Goal: Task Accomplishment & Management: Manage account settings

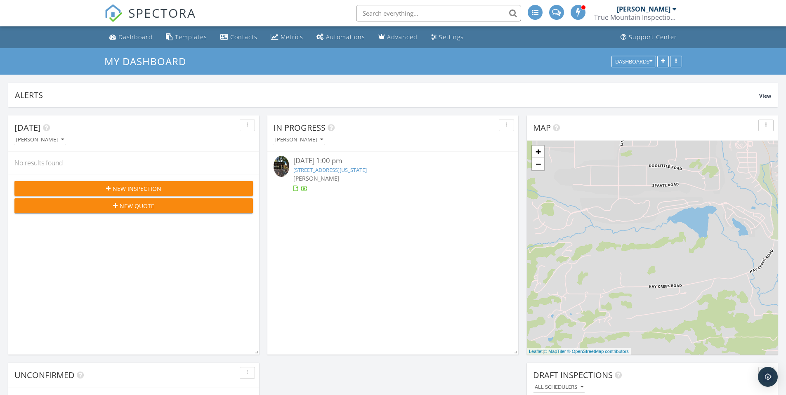
click at [676, 8] on link "Joseph Finken True Mountain Inspections" at bounding box center [636, 13] width 85 height 26
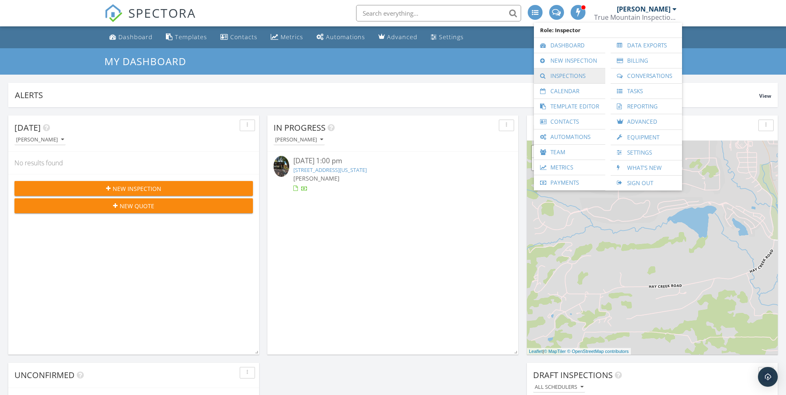
click at [570, 75] on link "Inspections" at bounding box center [569, 76] width 63 height 15
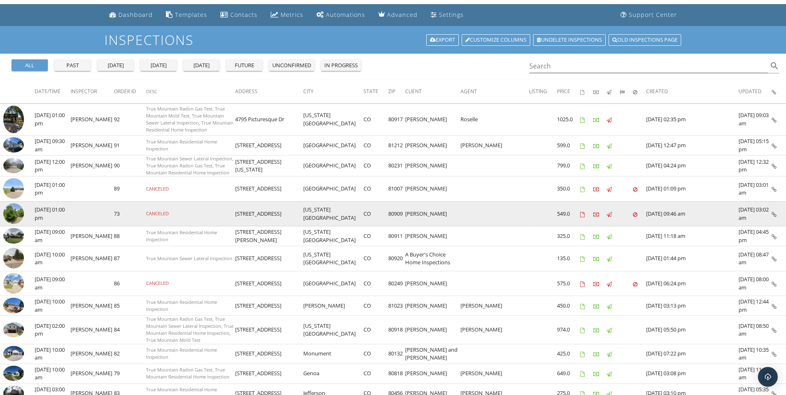
scroll to position [23, 0]
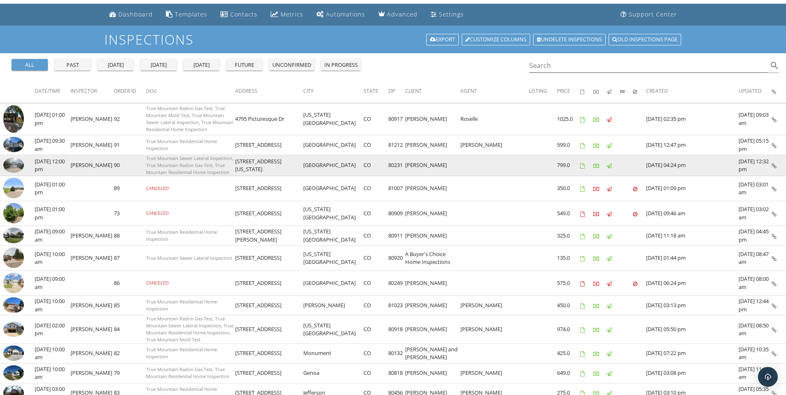
click at [589, 167] on td at bounding box center [586, 165] width 13 height 21
click at [17, 165] on img at bounding box center [13, 165] width 21 height 15
click at [10, 165] on img at bounding box center [13, 165] width 21 height 15
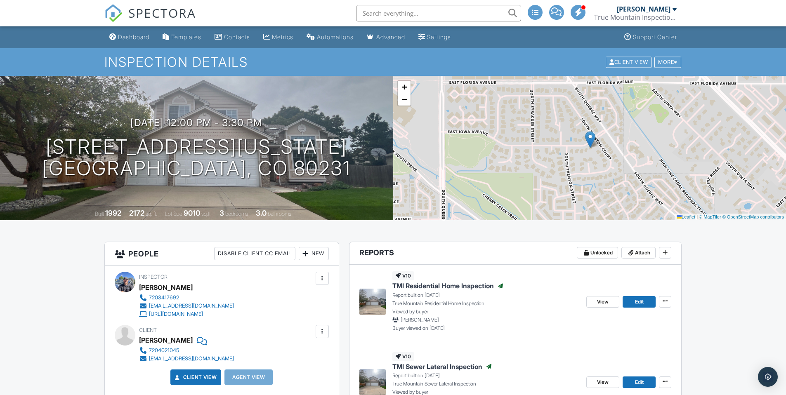
click at [318, 253] on div "New" at bounding box center [314, 253] width 30 height 13
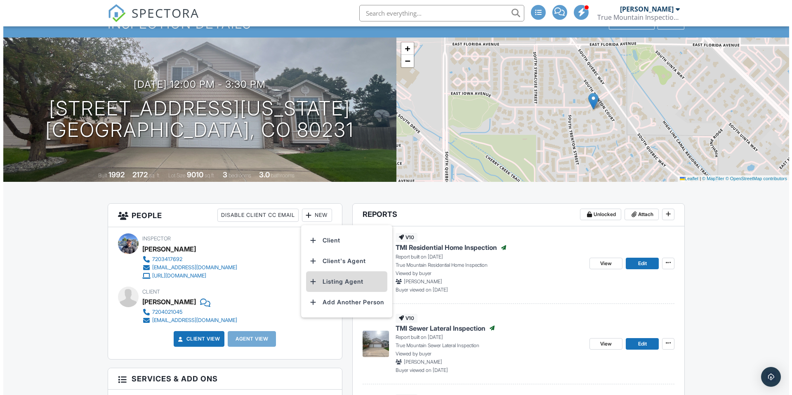
scroll to position [50, 0]
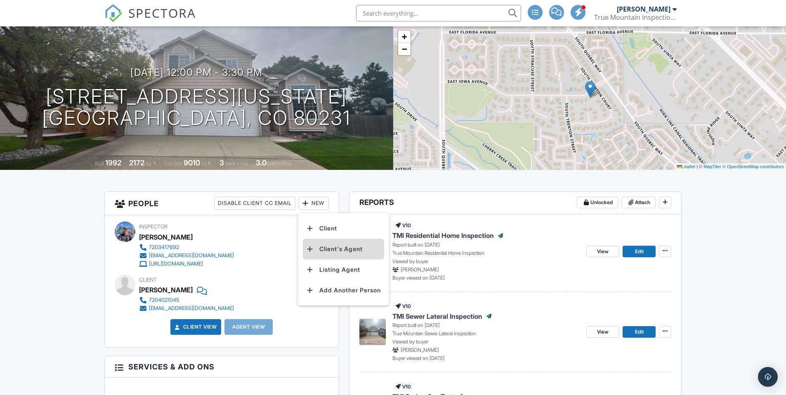
click at [345, 251] on li "Client's Agent" at bounding box center [343, 249] width 81 height 21
